Goal: Task Accomplishment & Management: Use online tool/utility

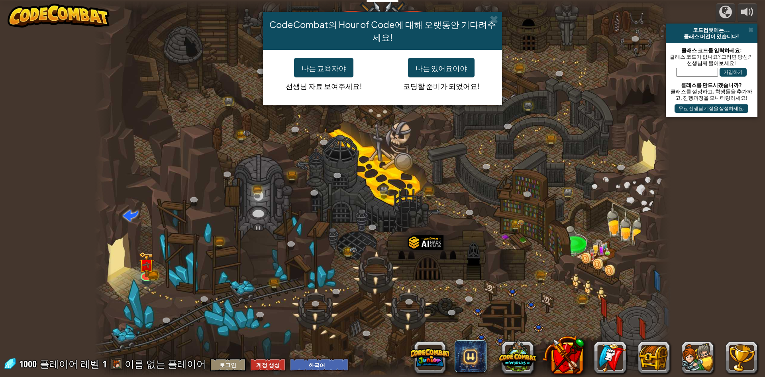
select select "ko"
click at [426, 71] on font "나는 있어요이야" at bounding box center [441, 67] width 51 height 9
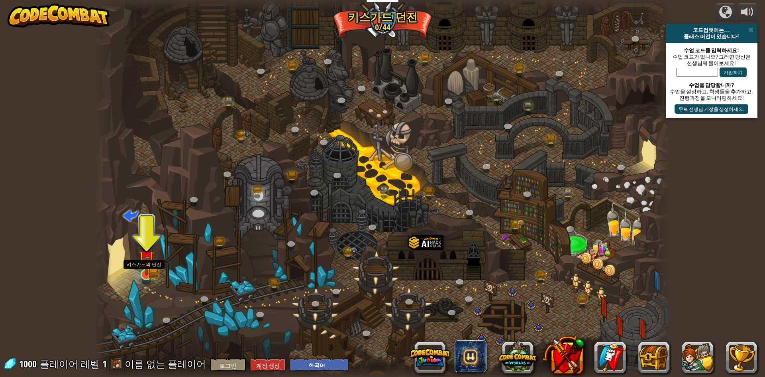
click at [145, 271] on img at bounding box center [147, 258] width 16 height 34
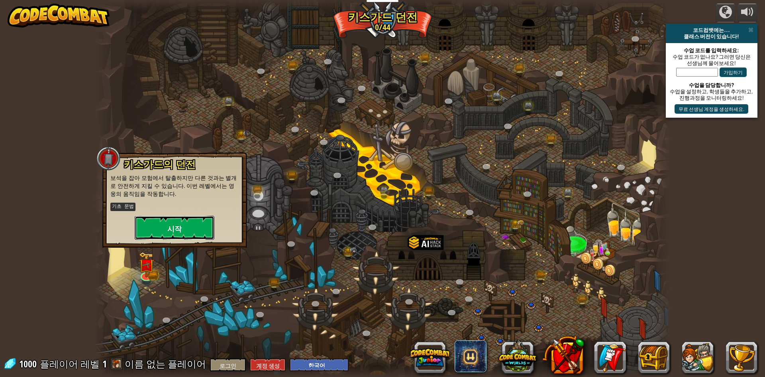
click at [181, 227] on font "시작" at bounding box center [174, 229] width 14 height 10
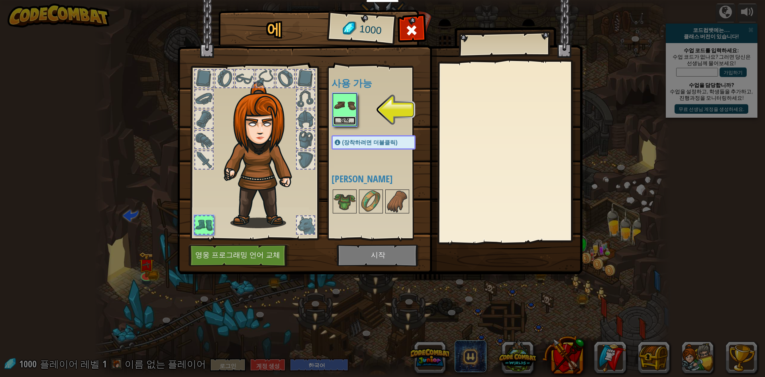
click at [343, 121] on font "장착" at bounding box center [344, 120] width 9 height 5
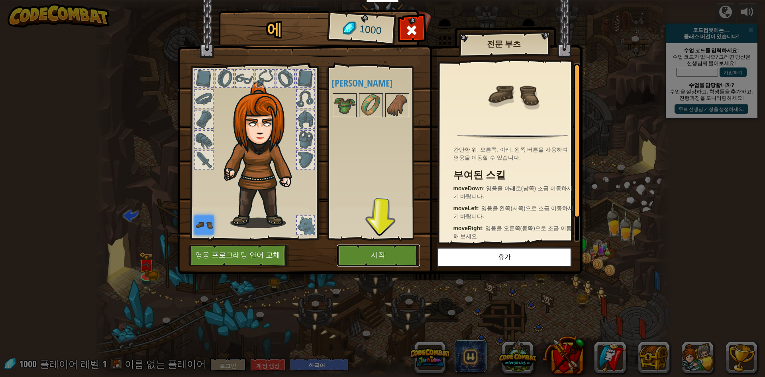
click at [404, 258] on button "시작" at bounding box center [378, 255] width 83 height 22
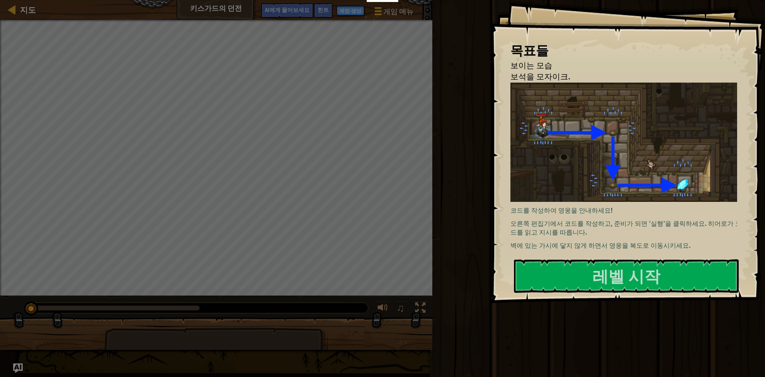
click at [553, 153] on img at bounding box center [626, 141] width 233 height 119
click at [567, 255] on div "목표들 보이는 모습 보석을 모자이크. 코드를 작성하여 영웅을 안내하세요! 오른쪽 편집기에서 코드를 작성하고, 준비가 되면 '실행'을 클릭하세요…" at bounding box center [627, 151] width 275 height 303
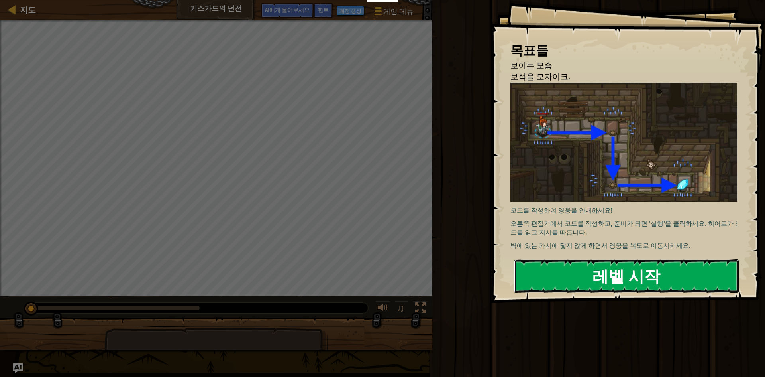
click at [561, 272] on button "레벨 시작" at bounding box center [626, 275] width 225 height 33
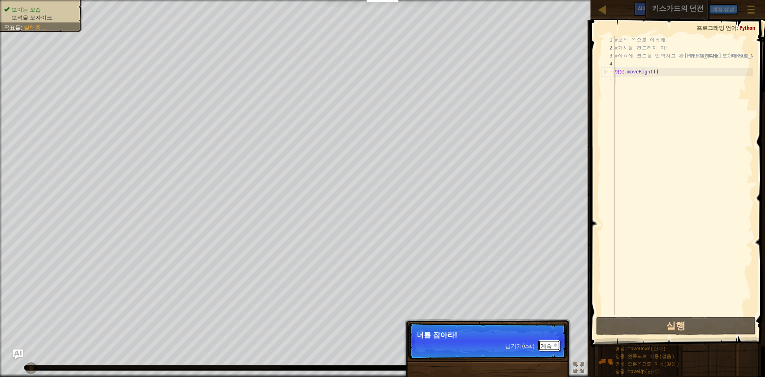
click at [556, 348] on button "계속" at bounding box center [549, 344] width 22 height 11
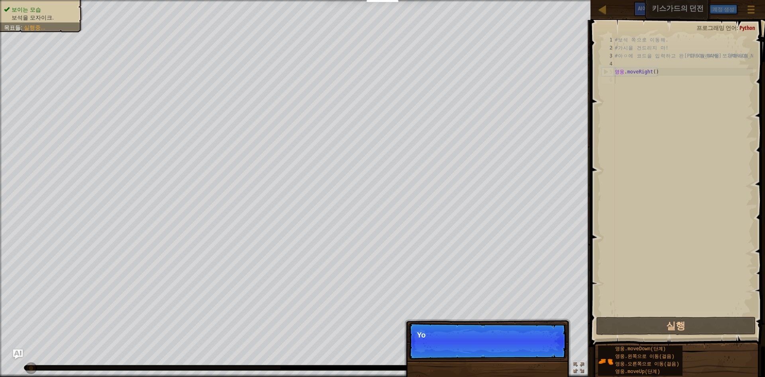
scroll to position [4, 0]
click at [607, 355] on img at bounding box center [605, 360] width 15 height 15
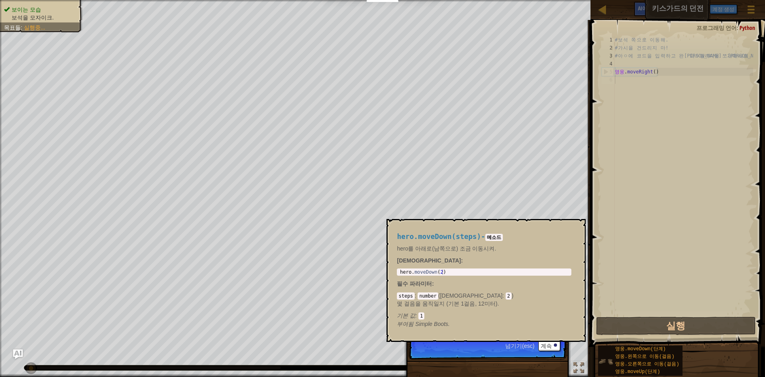
click at [606, 357] on img at bounding box center [605, 360] width 15 height 15
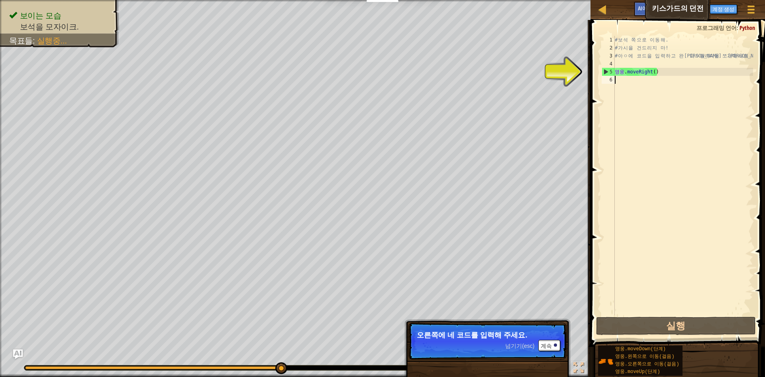
click at [325, 347] on div "보이는 모습 보석을 모자이크. 목표들 : 실행중... ♫ 안냐 11 x: 18 y: 18 No target 넘기기(esc) 계속 오른쪽에 네 …" at bounding box center [382, 188] width 765 height 377
click at [623, 70] on div "# 보 석 쪽 으 로 이 동 해 . # 가 시 을 건 드 리 지 마 ! # [DEMOGRAPHIC_DATA] ㅇ 에 코 드 을 입 력 하 고 …" at bounding box center [683, 183] width 140 height 295
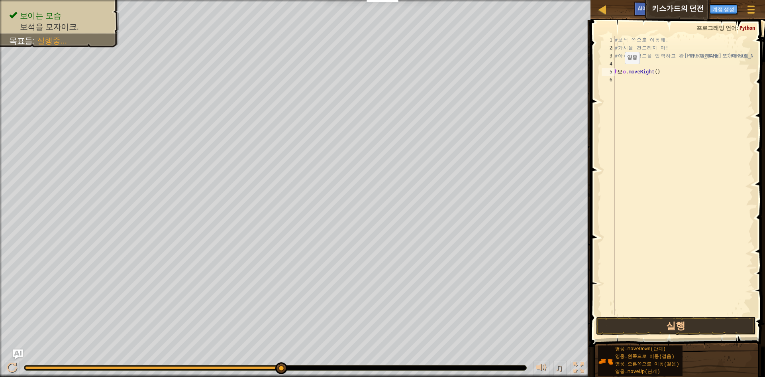
scroll to position [0, 0]
type textarea "ㅅ"
